Goal: Task Accomplishment & Management: Manage account settings

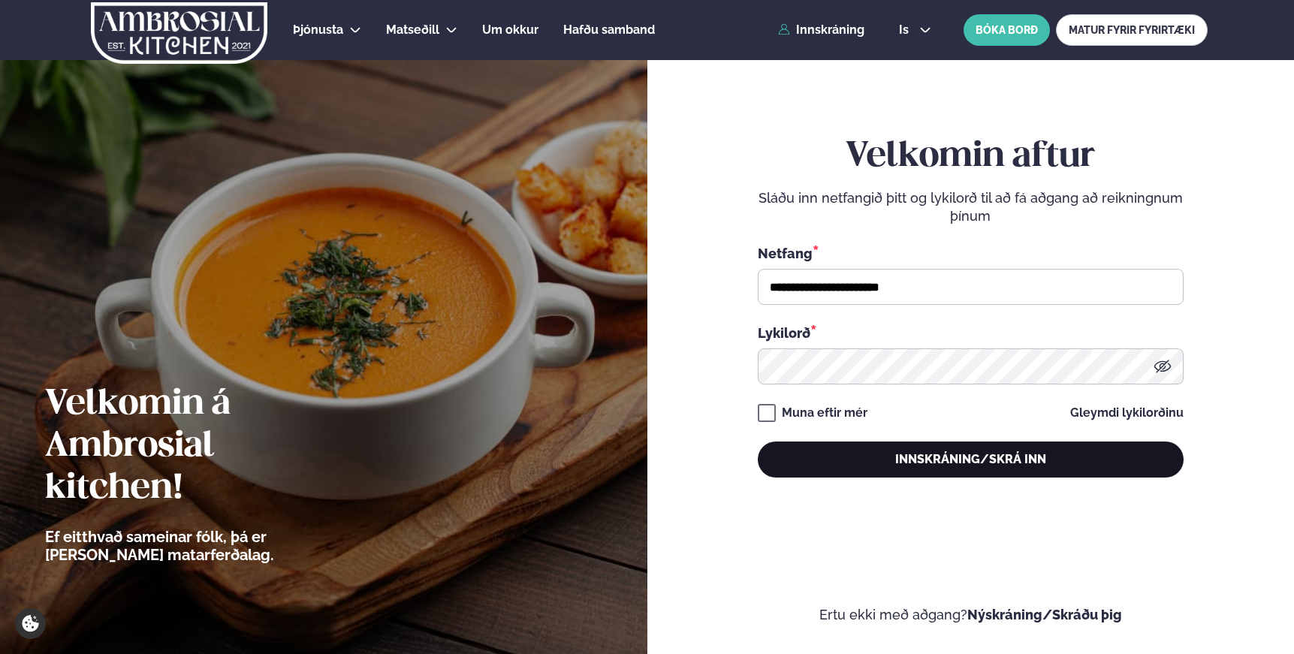
click at [979, 466] on button "Innskráning/Skrá inn" at bounding box center [971, 460] width 426 height 36
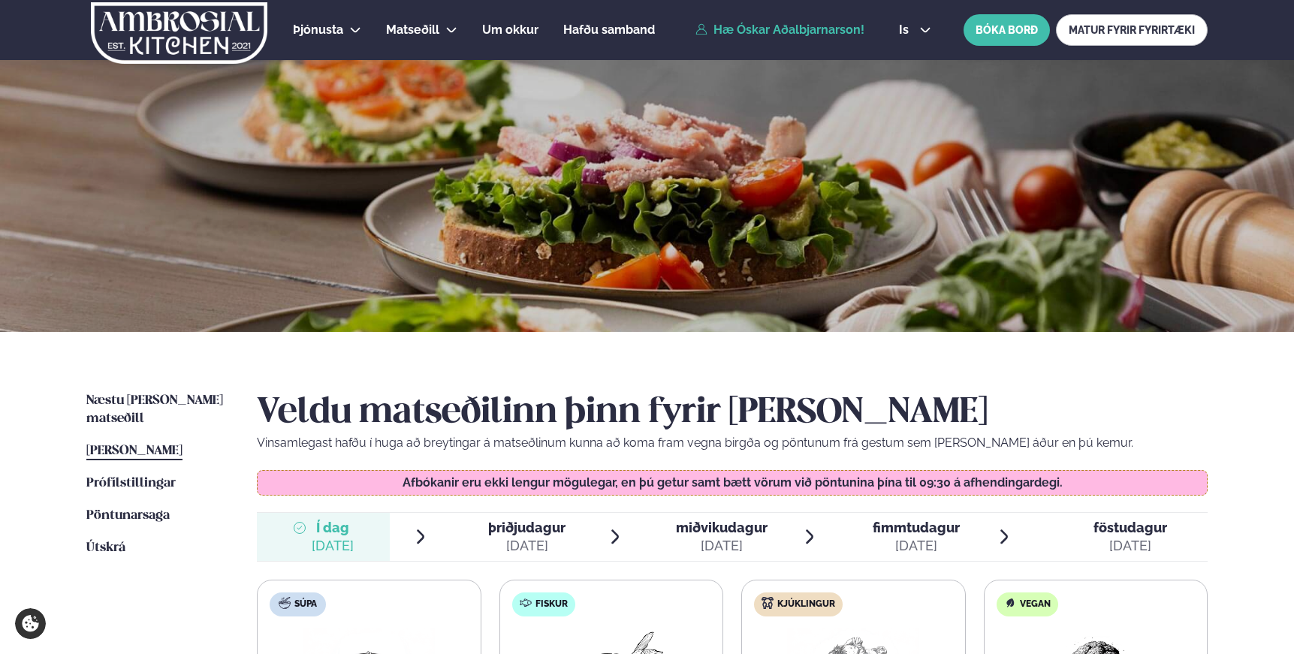
scroll to position [300, 0]
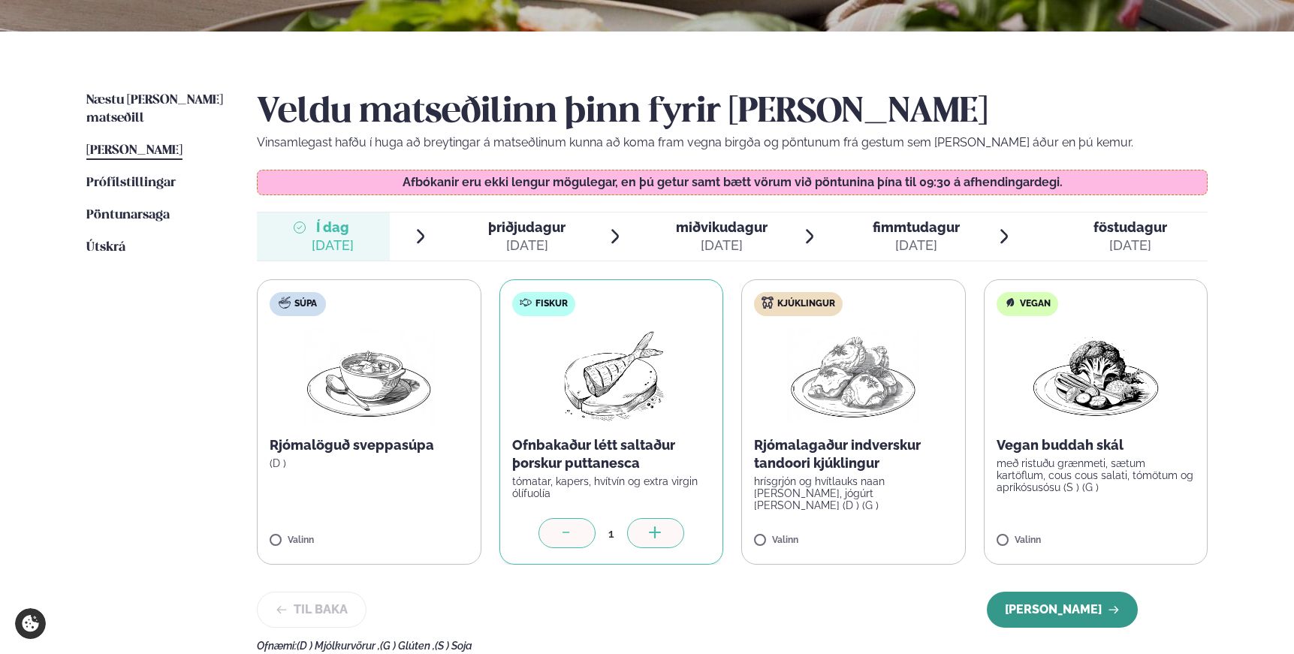
click at [1054, 604] on button "[PERSON_NAME]" at bounding box center [1062, 610] width 151 height 36
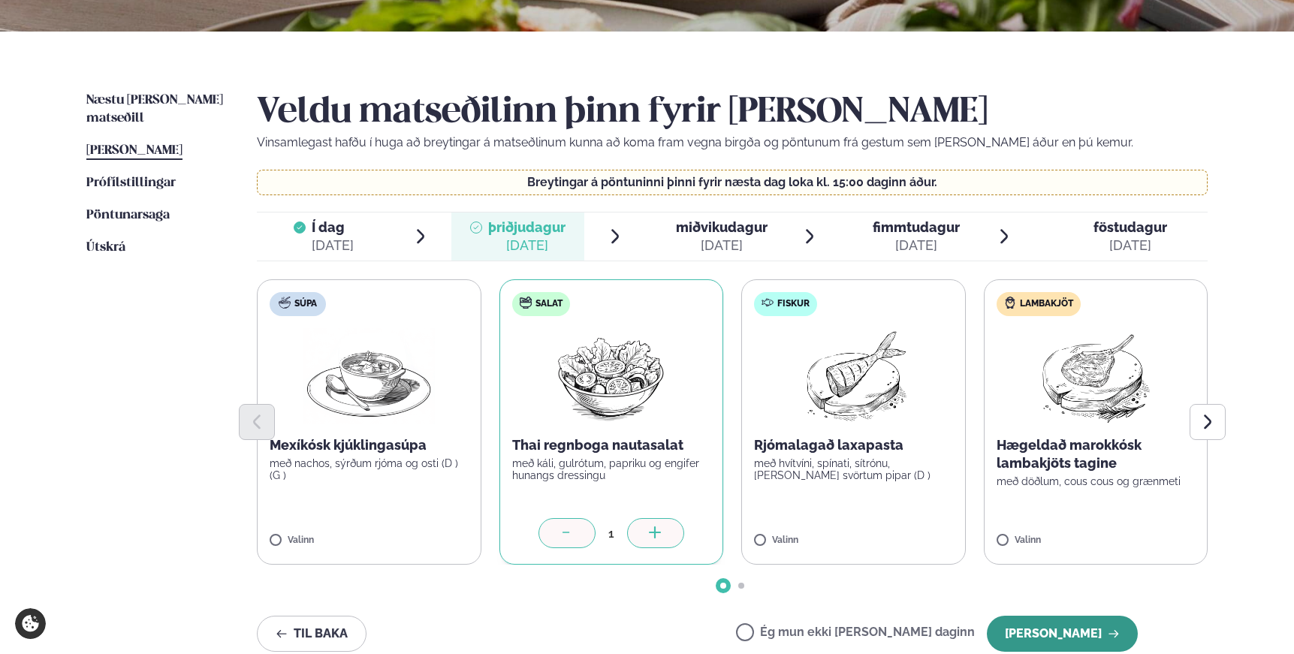
click at [1072, 638] on button "[PERSON_NAME]" at bounding box center [1062, 634] width 151 height 36
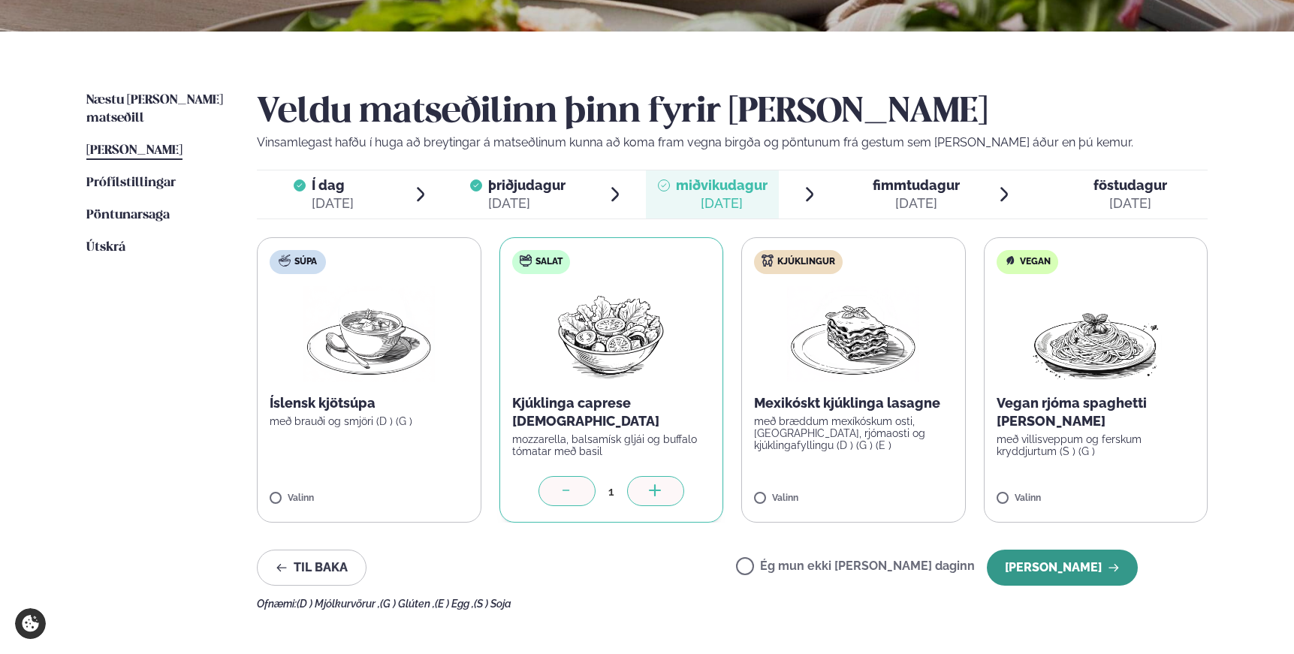
click at [1051, 570] on button "[PERSON_NAME]" at bounding box center [1062, 568] width 151 height 36
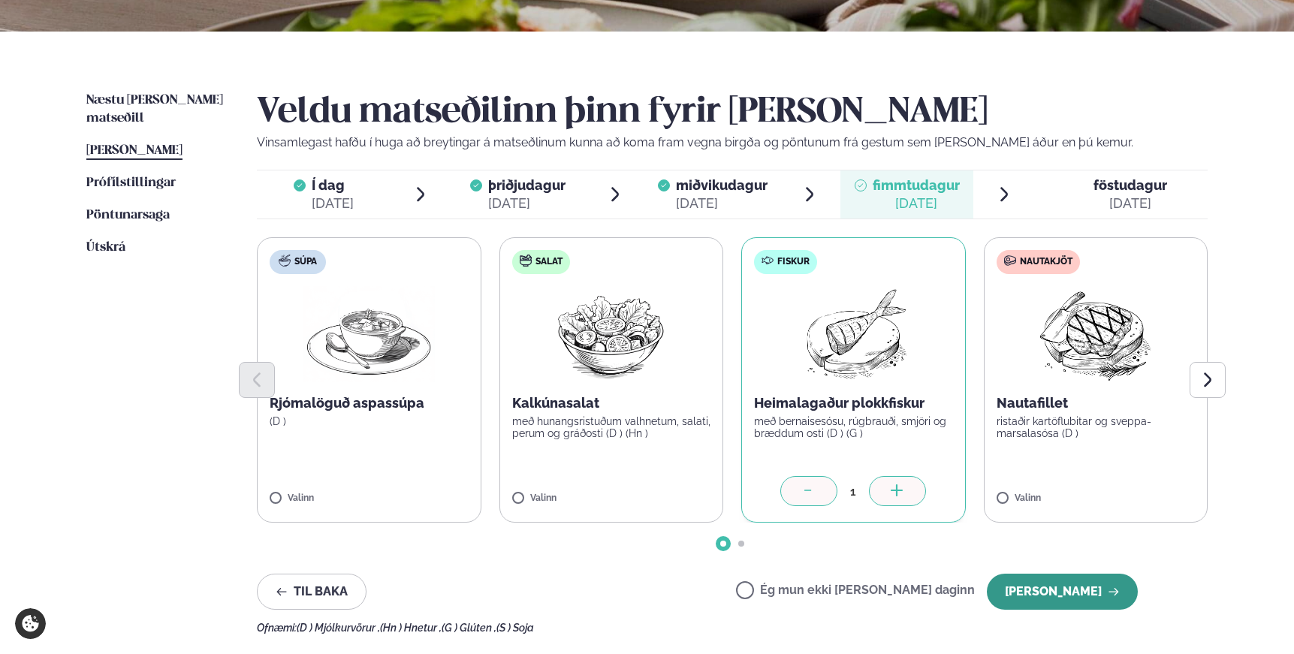
click at [1065, 594] on button "[PERSON_NAME]" at bounding box center [1062, 592] width 151 height 36
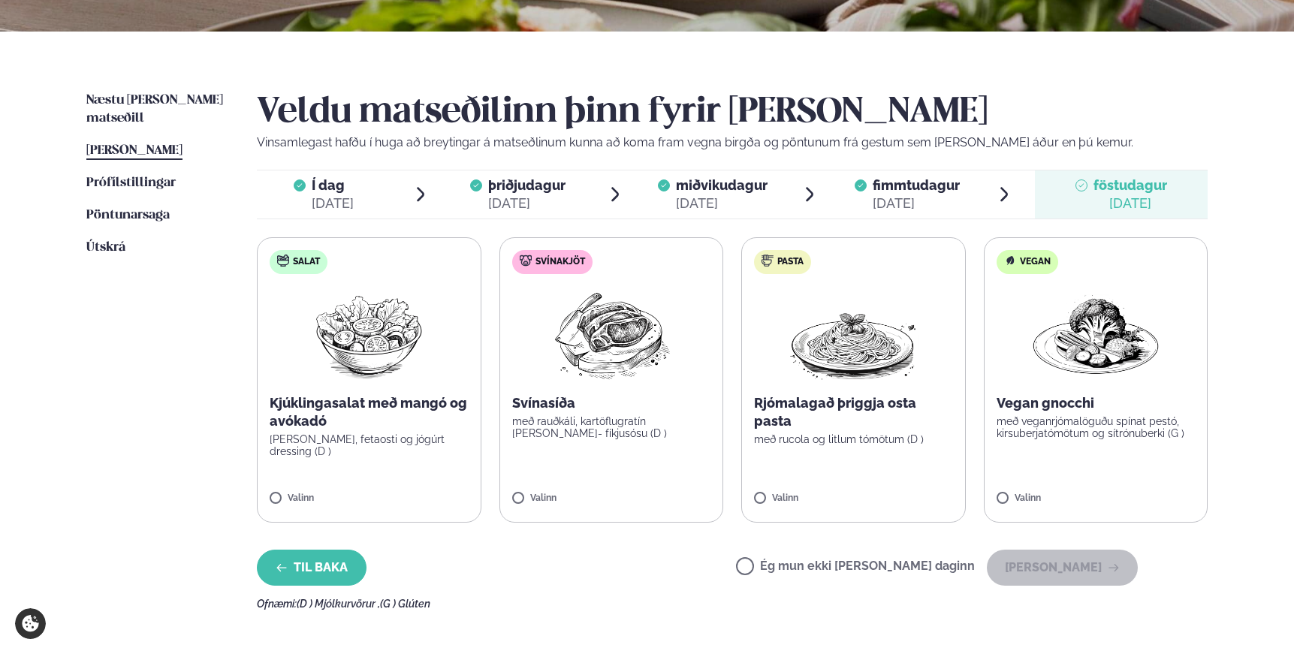
click at [324, 565] on button "Til baka" at bounding box center [312, 568] width 110 height 36
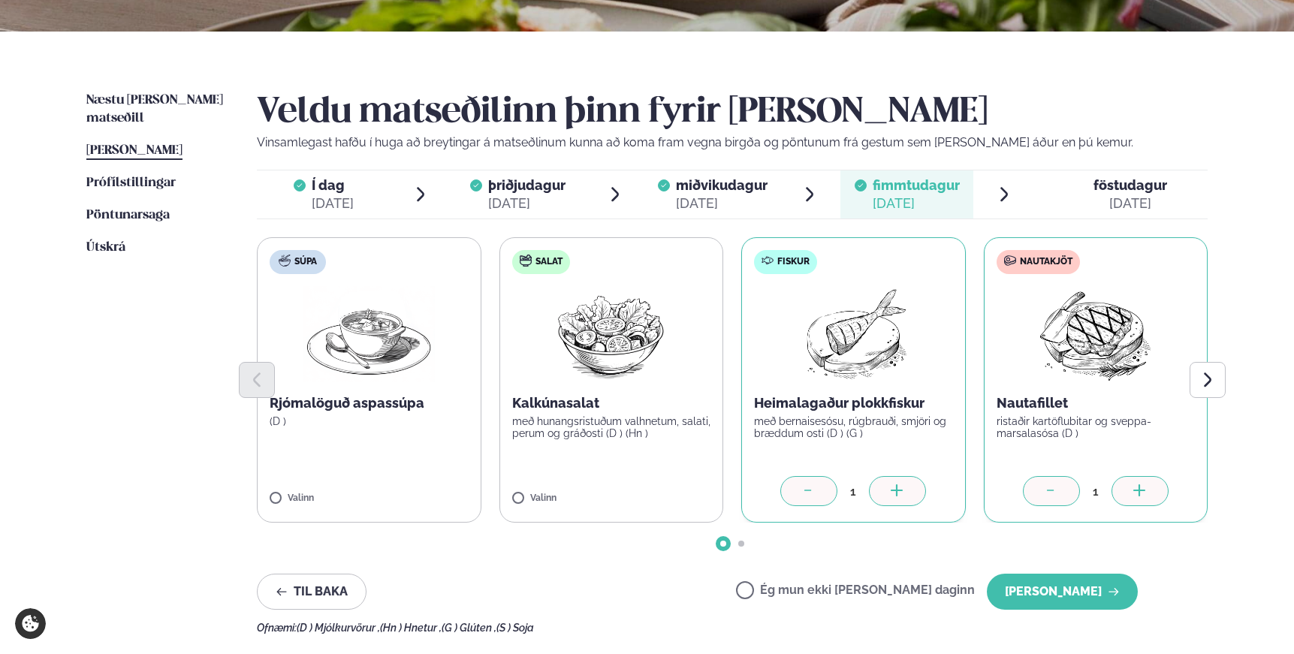
click at [812, 494] on icon at bounding box center [808, 491] width 15 height 15
click at [1075, 593] on button "[PERSON_NAME]" at bounding box center [1062, 592] width 151 height 36
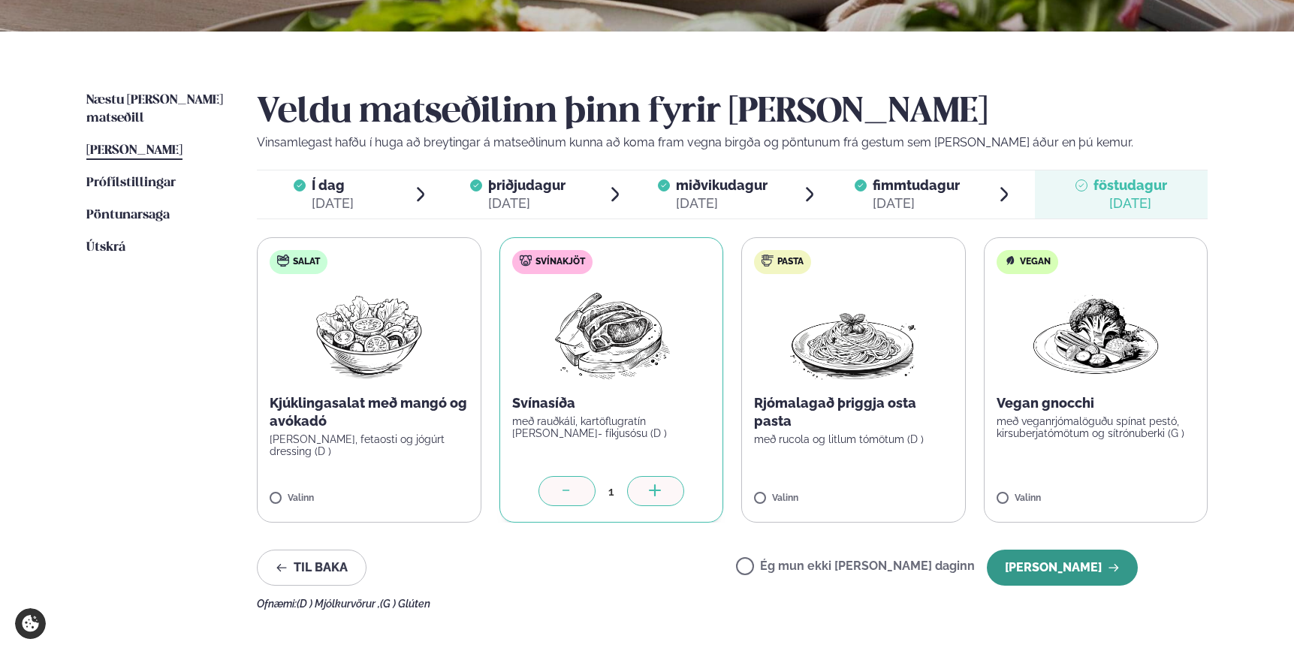
click at [1075, 566] on button "[PERSON_NAME]" at bounding box center [1062, 568] width 151 height 36
